Goal: Information Seeking & Learning: Learn about a topic

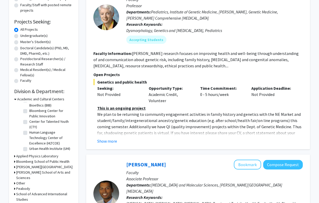
scroll to position [74, 0]
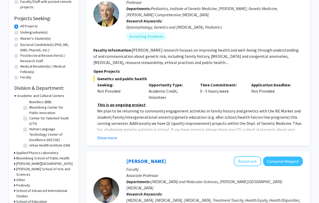
click at [34, 152] on h3 "Applied Physics Laboratory" at bounding box center [37, 152] width 42 height 5
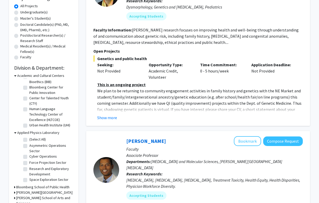
scroll to position [97, 0]
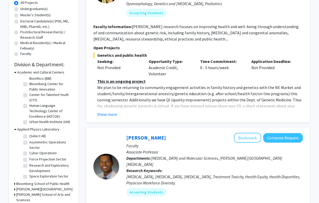
click at [46, 131] on h3 "Applied Physics Laboratory" at bounding box center [38, 128] width 42 height 5
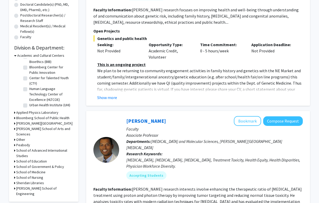
scroll to position [121, 0]
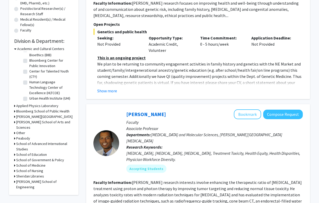
click at [53, 179] on h3 "Whiting School of Engineering" at bounding box center [44, 184] width 57 height 11
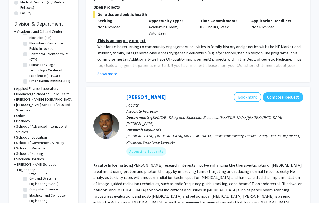
scroll to position [90, 0]
click at [44, 168] on label "Chemical and Biomolecular Engineering" at bounding box center [50, 173] width 43 height 11
click at [33, 168] on input "Chemical and Biomolecular Engineering" at bounding box center [30, 169] width 3 height 3
checkbox input "true"
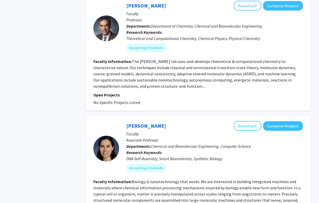
scroll to position [1362, 0]
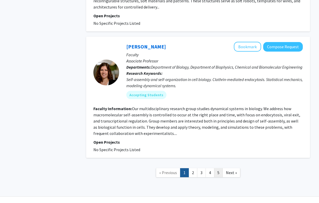
click at [218, 168] on link "5" at bounding box center [218, 172] width 9 height 9
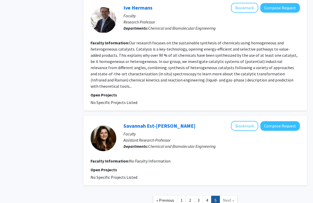
scroll to position [1034, 0]
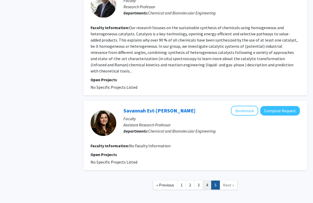
click at [205, 180] on link "4" at bounding box center [207, 184] width 9 height 9
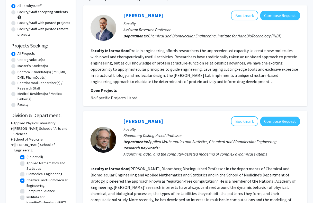
scroll to position [53, 0]
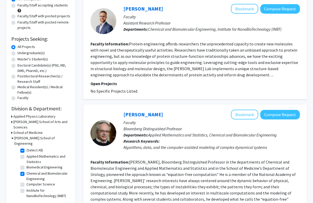
click at [27, 171] on label "Chemical and Biomolecular Engineering" at bounding box center [48, 176] width 43 height 11
click at [27, 171] on input "Chemical and Biomolecular Engineering" at bounding box center [28, 172] width 3 height 3
checkbox input "false"
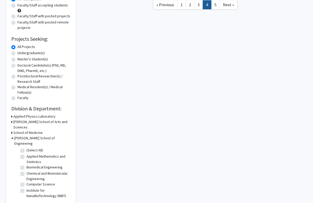
checkbox input "false"
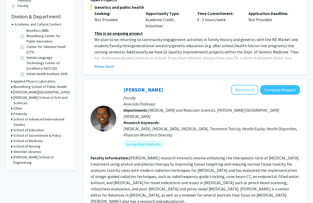
scroll to position [172, 0]
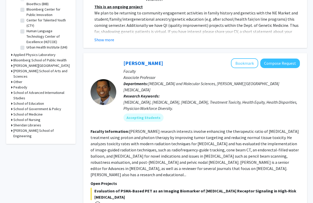
click at [24, 128] on h3 "Whiting School of Engineering" at bounding box center [41, 133] width 57 height 11
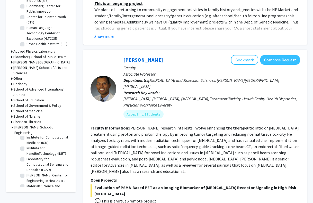
scroll to position [186, 0]
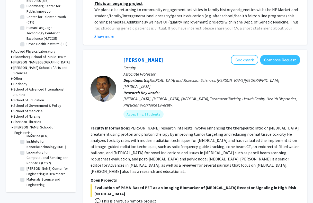
click at [44, 149] on label "Institute for NanoBioTechnology (INBT)" at bounding box center [48, 144] width 43 height 11
click at [30, 142] on input "Institute for NanoBioTechnology (INBT)" at bounding box center [28, 140] width 3 height 3
checkbox input "true"
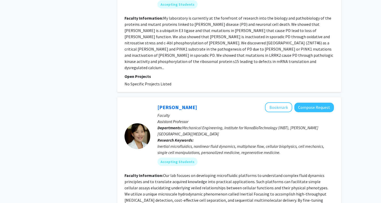
scroll to position [1207, 0]
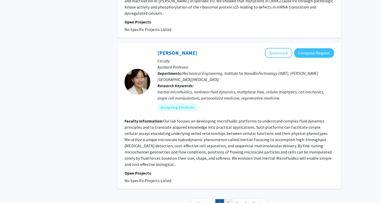
click at [228, 199] on link "2" at bounding box center [228, 203] width 9 height 9
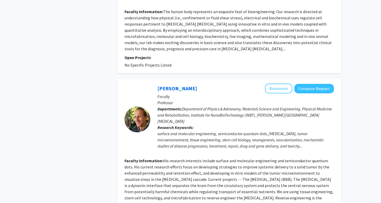
scroll to position [1259, 0]
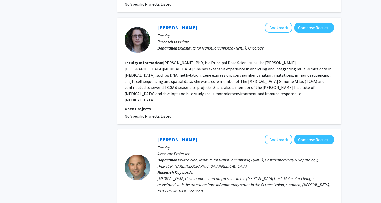
scroll to position [752, 0]
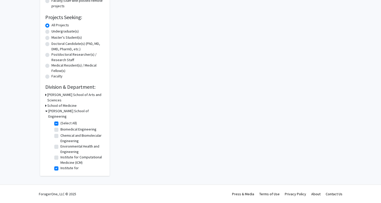
scroll to position [65, 0]
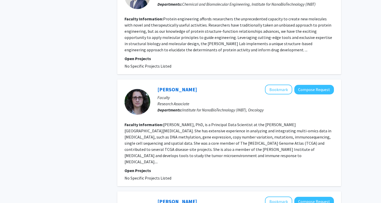
scroll to position [713, 0]
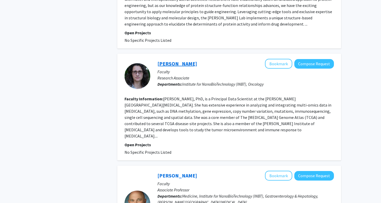
click at [180, 60] on link "Ludmila Danilova" at bounding box center [178, 63] width 40 height 6
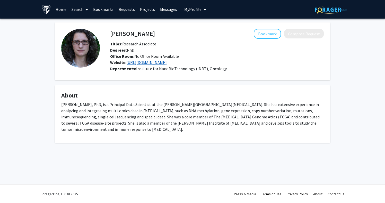
click at [167, 63] on link "https://oncologyqs.jhmi.edu/" at bounding box center [146, 62] width 40 height 5
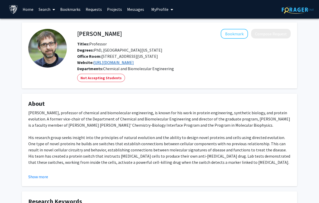
click at [129, 63] on link "[URL][DOMAIN_NAME]" at bounding box center [114, 62] width 40 height 5
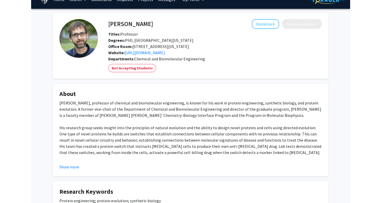
scroll to position [13, 0]
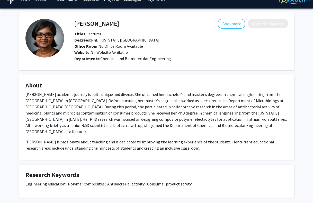
scroll to position [13, 0]
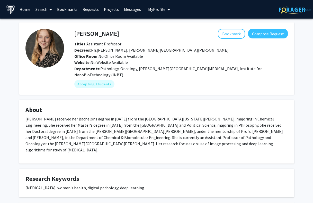
click at [98, 64] on span "Website: No Website Available" at bounding box center [101, 62] width 54 height 5
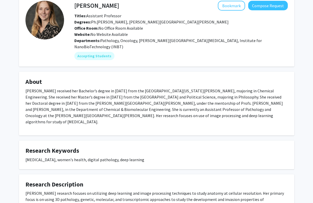
scroll to position [25, 0]
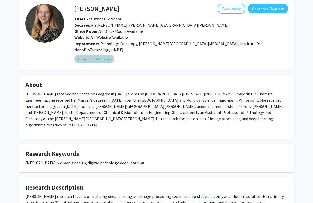
click at [101, 55] on mat-chip "Accepting Students" at bounding box center [94, 59] width 40 height 8
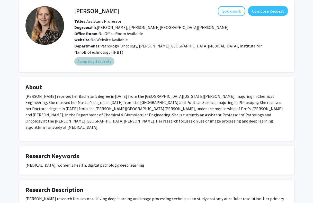
scroll to position [0, 0]
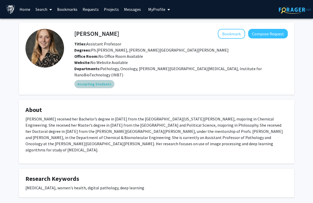
click at [157, 79] on div "Accepting Students" at bounding box center [181, 84] width 216 height 10
drag, startPoint x: 156, startPoint y: 69, endPoint x: 134, endPoint y: 56, distance: 24.3
click at [156, 69] on span "Pathology, Oncology, Sidney Kimmel Comprehensive Cancer Center, Institute for N…" at bounding box center [168, 71] width 188 height 11
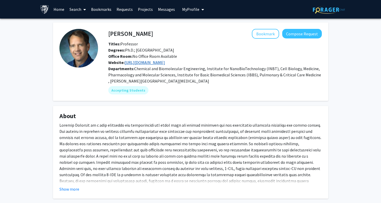
click at [165, 62] on link "[URL][DOMAIN_NAME]" at bounding box center [145, 62] width 40 height 5
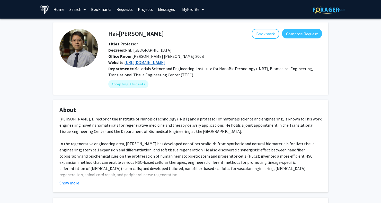
click at [165, 61] on link "[URL][DOMAIN_NAME]" at bounding box center [145, 62] width 40 height 5
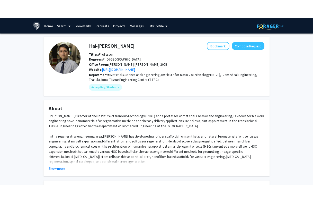
scroll to position [3, 0]
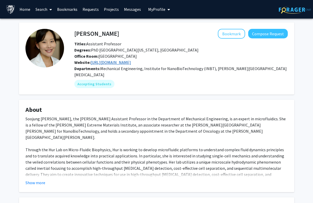
click at [126, 65] on link "[URL][DOMAIN_NAME]" at bounding box center [111, 62] width 40 height 5
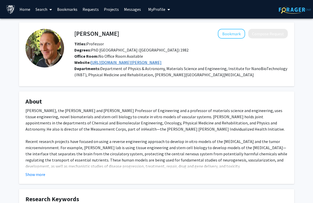
click at [106, 64] on link "[URL][DOMAIN_NAME][PERSON_NAME]" at bounding box center [126, 62] width 71 height 5
